Goal: Task Accomplishment & Management: Manage account settings

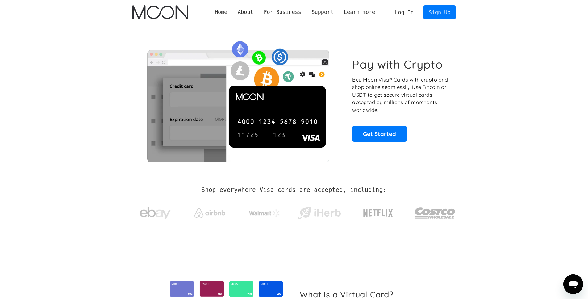
click at [404, 11] on link "Log In" at bounding box center [404, 13] width 29 height 14
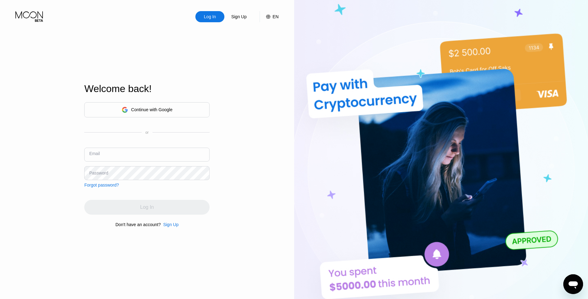
click at [178, 155] on input "text" at bounding box center [146, 155] width 125 height 14
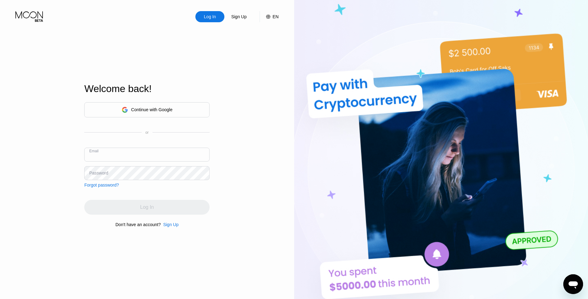
click at [231, 146] on div "Log In Sign Up EN Language Select an item Save Welcome back! Continue with Goog…" at bounding box center [147, 164] width 294 height 329
click at [159, 111] on div "Continue with Google" at bounding box center [151, 109] width 41 height 5
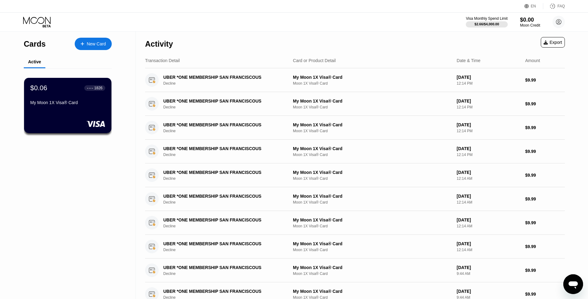
click at [89, 104] on div "My Moon 1X Visa® Card" at bounding box center [67, 102] width 75 height 5
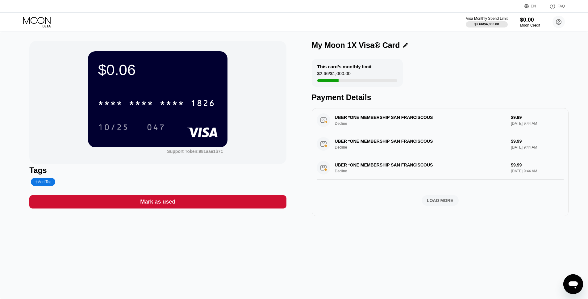
scroll to position [225, 0]
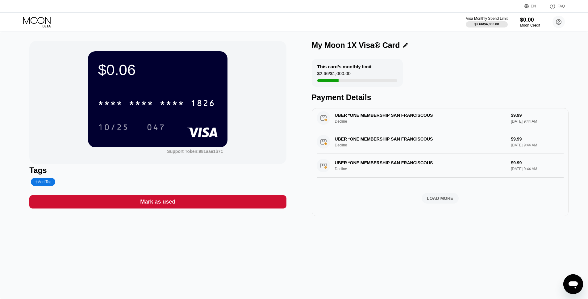
click at [433, 195] on div "LOAD MORE" at bounding box center [440, 198] width 27 height 6
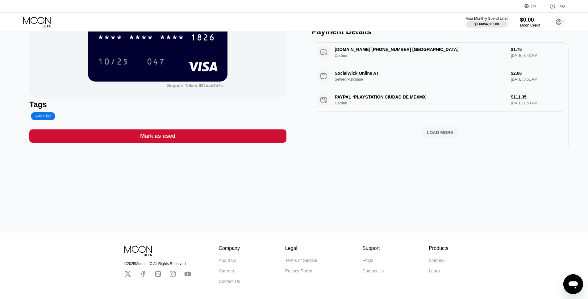
scroll to position [91, 0]
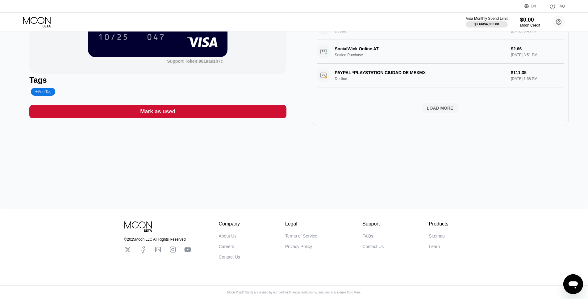
click at [433, 105] on div "LOAD MORE" at bounding box center [440, 108] width 27 height 6
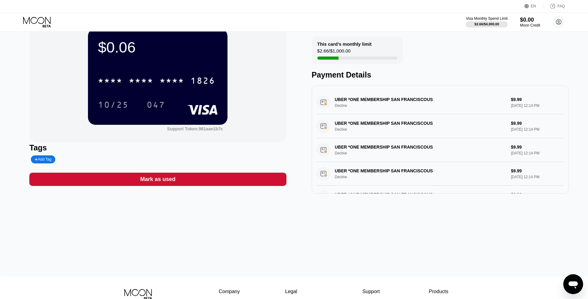
scroll to position [0, 0]
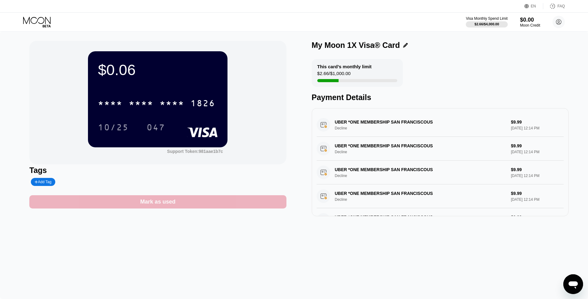
click at [220, 203] on div "Mark as used" at bounding box center [157, 201] width 257 height 13
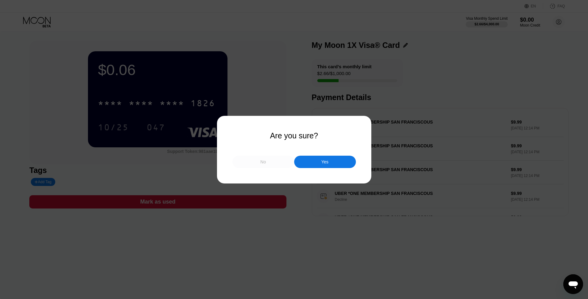
click at [268, 163] on div "No" at bounding box center [263, 162] width 62 height 12
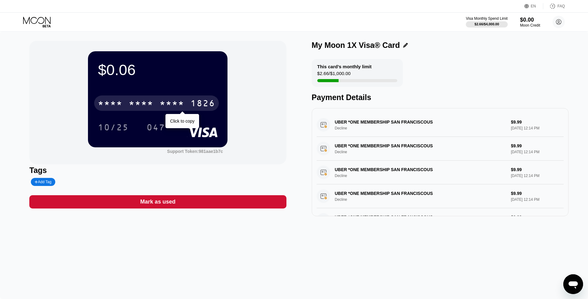
click at [175, 106] on div "* * * *" at bounding box center [172, 104] width 25 height 10
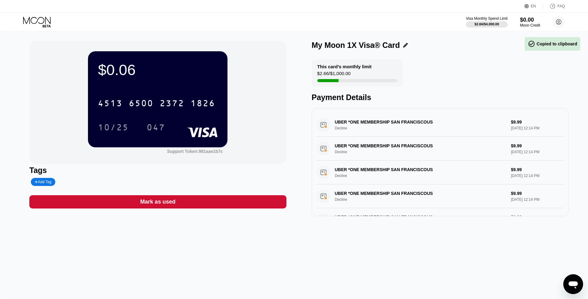
click at [259, 122] on div "$0.06 4513 6500 2372 1826 10/25 047 Support Token: 981aae1b7c" at bounding box center [157, 102] width 257 height 123
